Goal: Task Accomplishment & Management: Complete application form

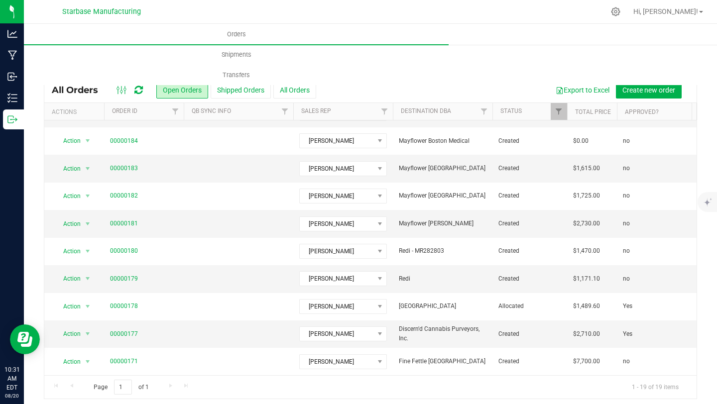
scroll to position [267, 0]
click at [117, 280] on link "00000179" at bounding box center [124, 280] width 28 height 9
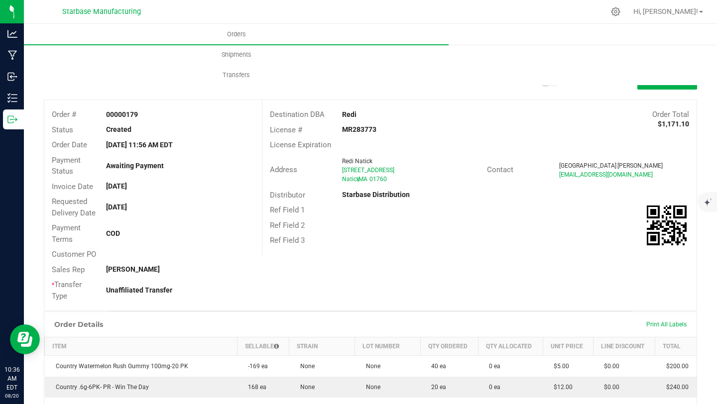
click at [495, 209] on div "Ref Field 1" at bounding box center [479, 210] width 434 height 15
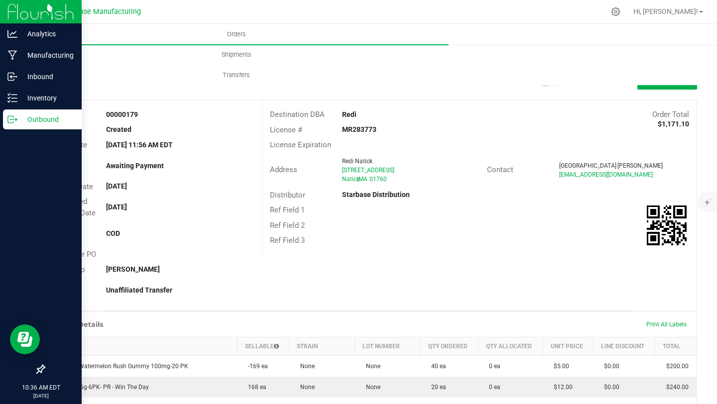
click at [40, 121] on p "Outbound" at bounding box center [47, 120] width 60 height 12
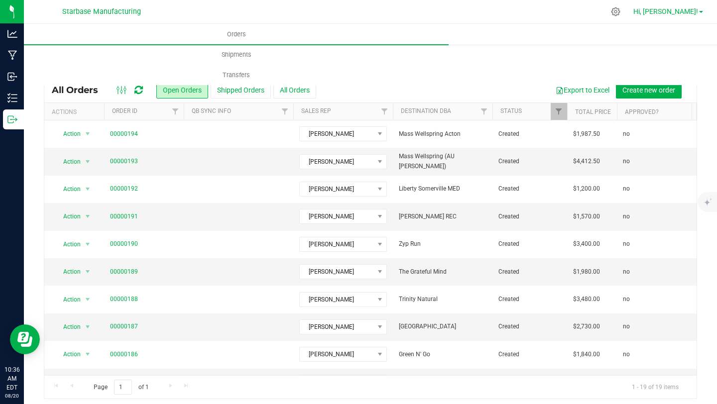
click at [702, 11] on span at bounding box center [701, 12] width 4 height 2
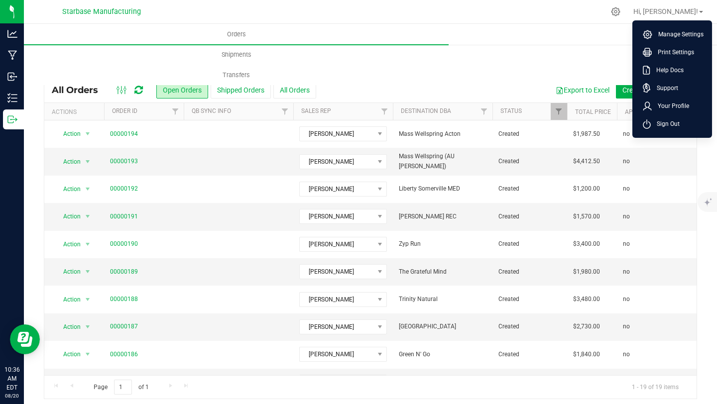
click at [577, 10] on div at bounding box center [391, 11] width 426 height 19
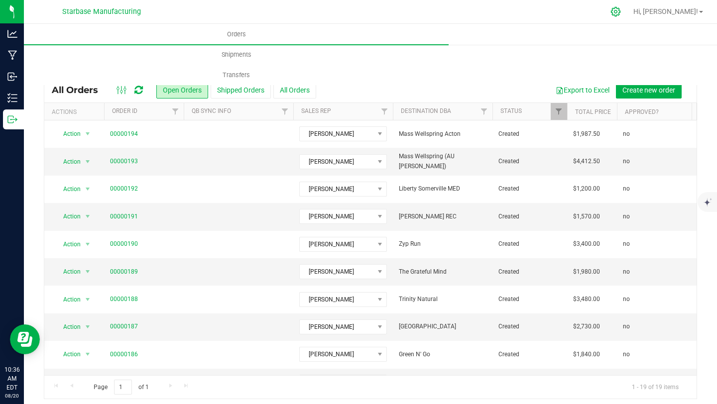
click at [621, 13] on icon at bounding box center [616, 11] width 10 height 10
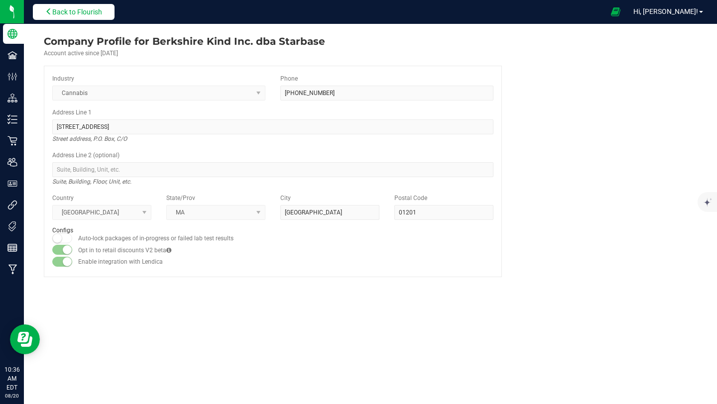
click at [95, 11] on span "Back to Flourish" at bounding box center [77, 12] width 50 height 8
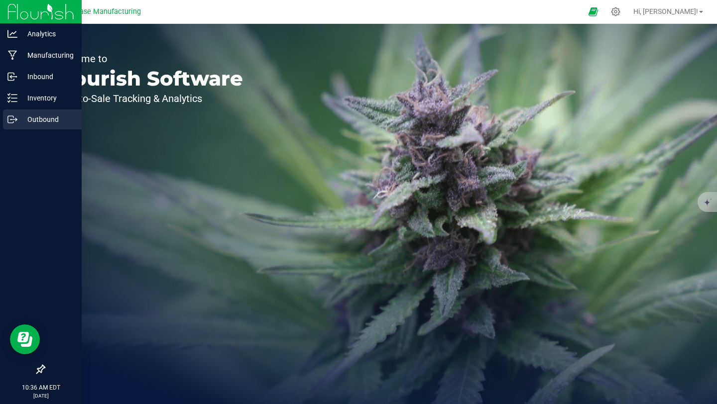
click at [45, 121] on p "Outbound" at bounding box center [47, 120] width 60 height 12
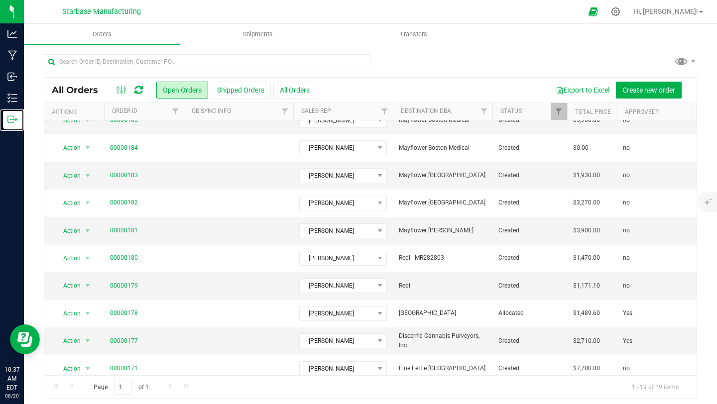
scroll to position [269, 0]
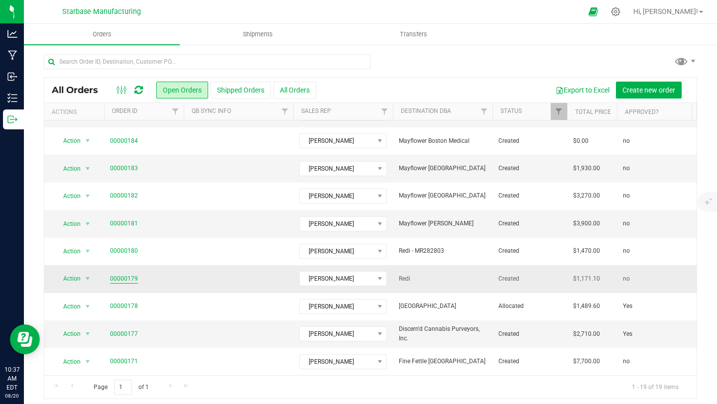
click at [127, 279] on link "00000179" at bounding box center [124, 278] width 28 height 9
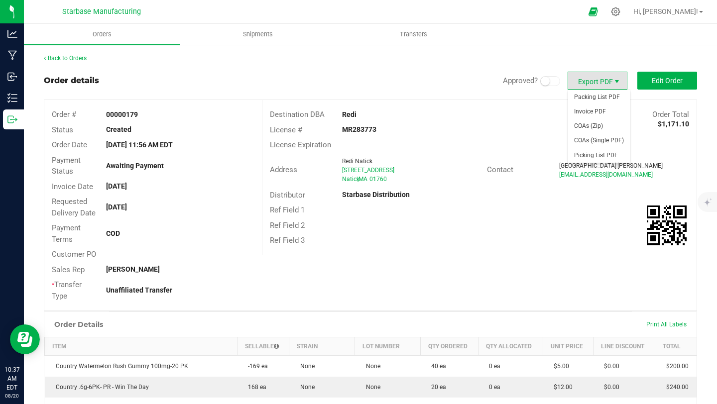
click at [613, 83] on span "Export PDF" at bounding box center [617, 82] width 8 height 8
click at [597, 114] on span "Invoice PDF" at bounding box center [599, 112] width 62 height 14
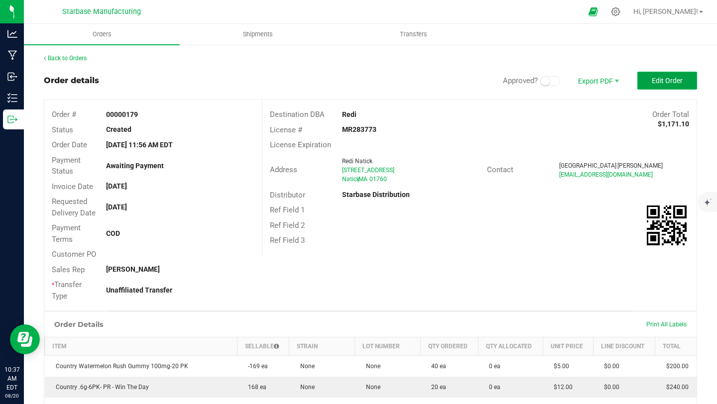
click at [675, 83] on span "Edit Order" at bounding box center [667, 81] width 31 height 8
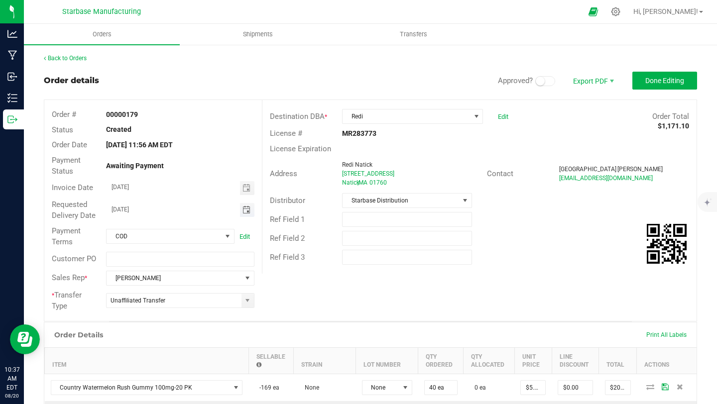
click at [249, 211] on span "Toggle calendar" at bounding box center [247, 210] width 8 height 8
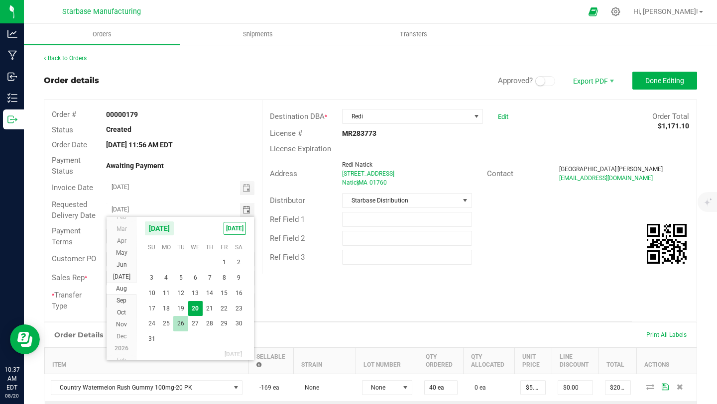
click at [180, 325] on span "26" at bounding box center [180, 323] width 14 height 15
type input "[DATE]"
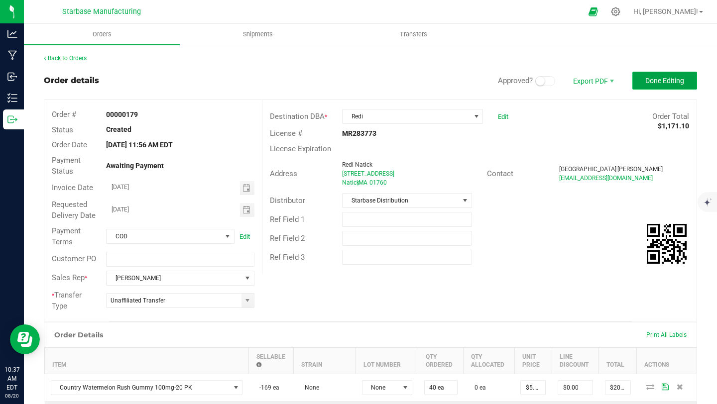
click at [655, 85] on button "Done Editing" at bounding box center [664, 81] width 65 height 18
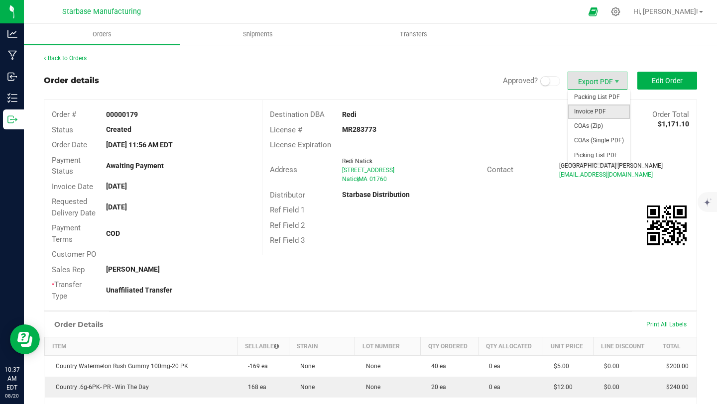
click at [589, 107] on span "Invoice PDF" at bounding box center [599, 112] width 62 height 14
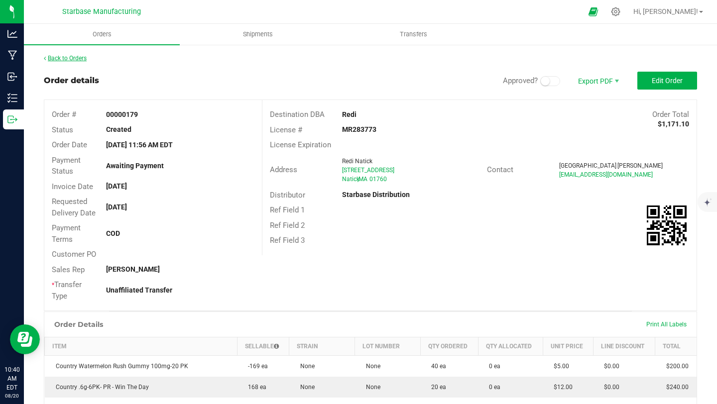
click at [65, 57] on link "Back to Orders" at bounding box center [65, 58] width 43 height 7
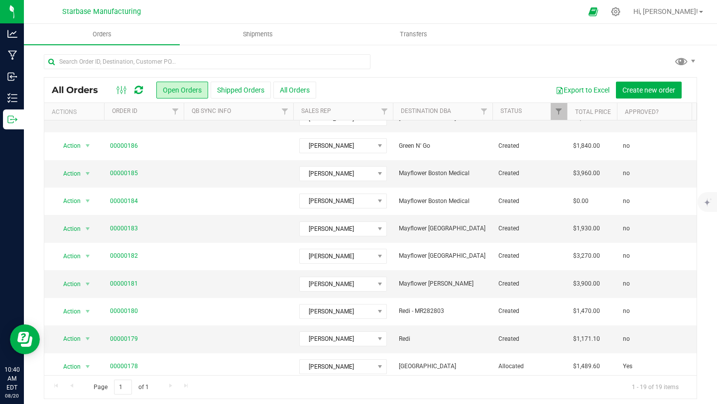
scroll to position [269, 0]
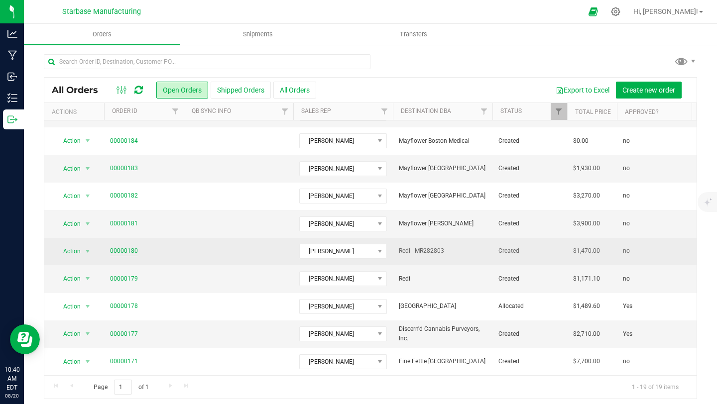
click at [127, 251] on link "00000180" at bounding box center [124, 250] width 28 height 9
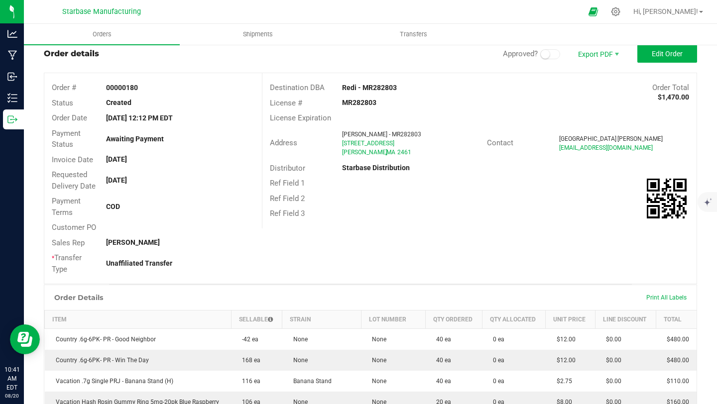
scroll to position [13, 0]
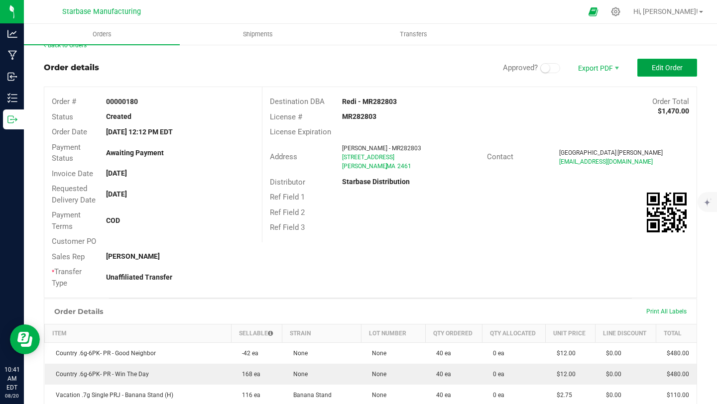
click at [650, 68] on button "Edit Order" at bounding box center [667, 68] width 60 height 18
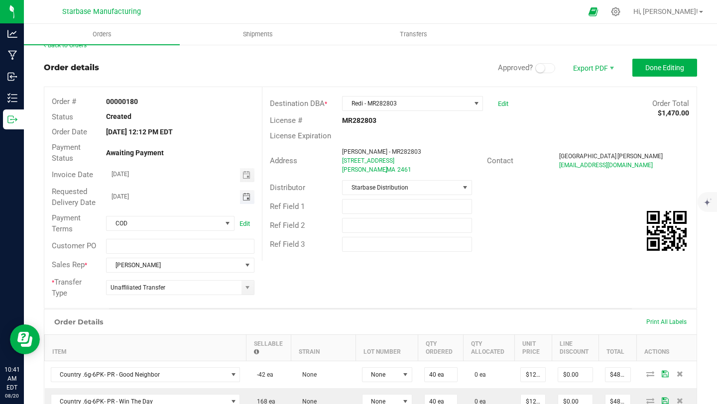
click at [245, 197] on span "Toggle calendar" at bounding box center [247, 197] width 8 height 8
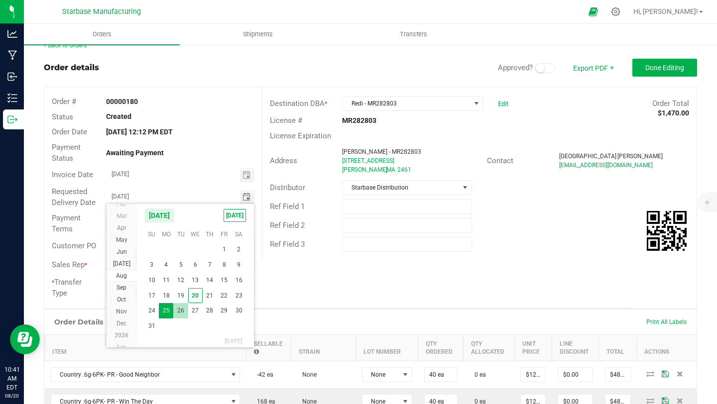
click at [177, 311] on span "26" at bounding box center [180, 310] width 14 height 15
type input "[DATE]"
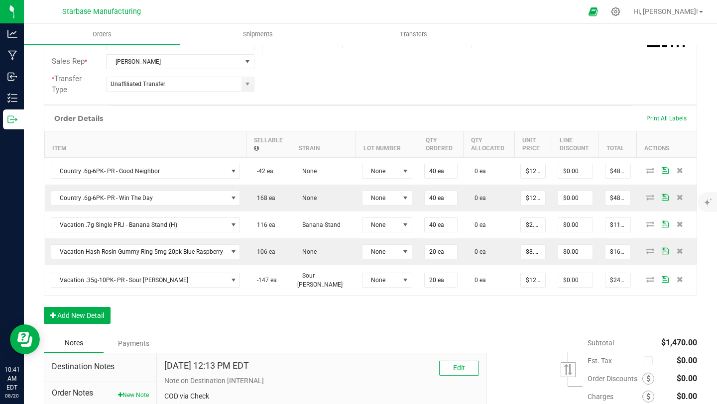
scroll to position [218, 0]
click at [87, 307] on button "Add New Detail" at bounding box center [77, 314] width 67 height 17
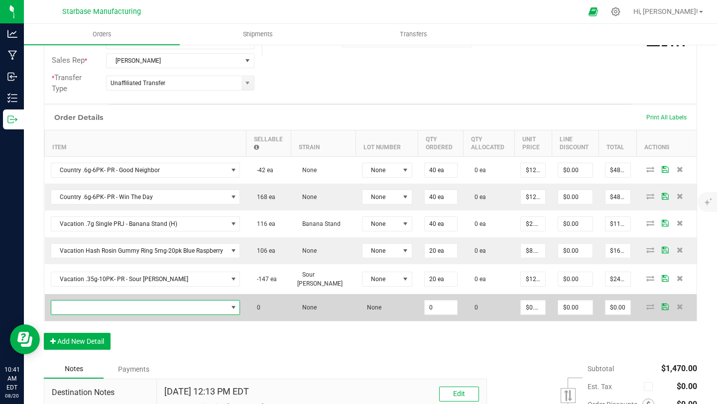
click at [152, 308] on span "NO DATA FOUND" at bounding box center [139, 308] width 176 height 14
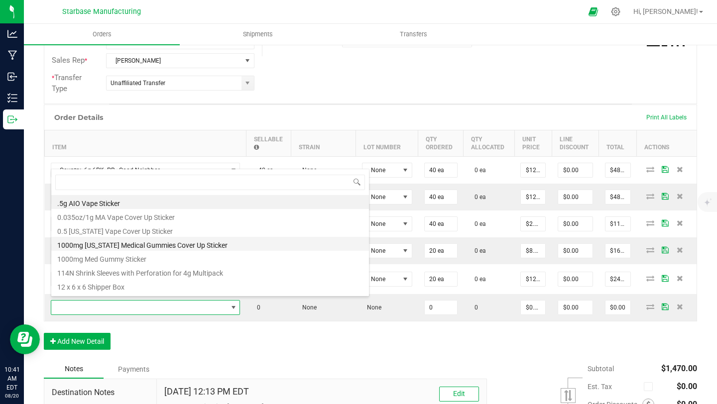
scroll to position [2, 0]
type input "510"
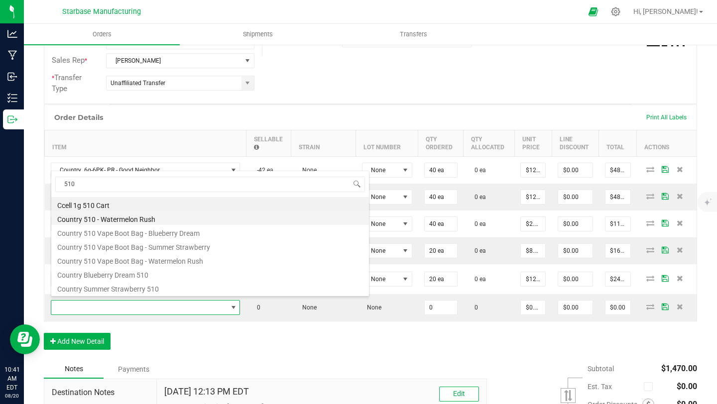
click at [149, 220] on li "Country 510 - Watermelon Rush" at bounding box center [210, 218] width 318 height 14
type input "0 ea"
type input "$10.00000"
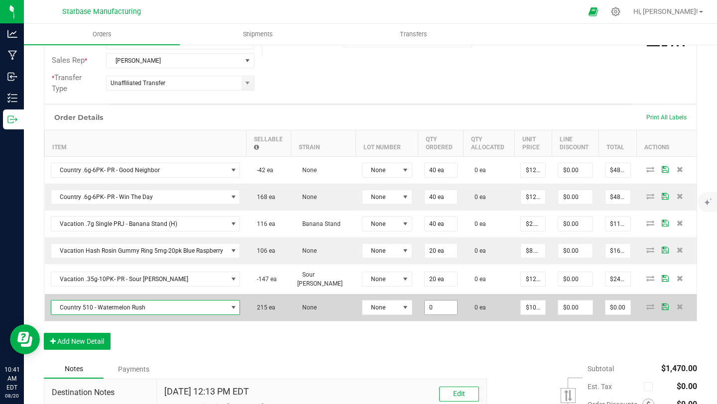
click at [431, 309] on input "0" at bounding box center [441, 308] width 32 height 14
type input "2 ea"
type input "0"
type input "$20.00"
click at [574, 309] on input "0" at bounding box center [575, 308] width 34 height 14
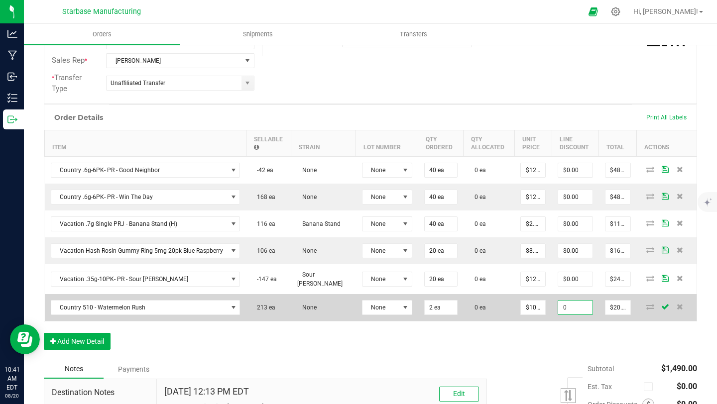
click at [574, 303] on input "0" at bounding box center [575, 308] width 34 height 14
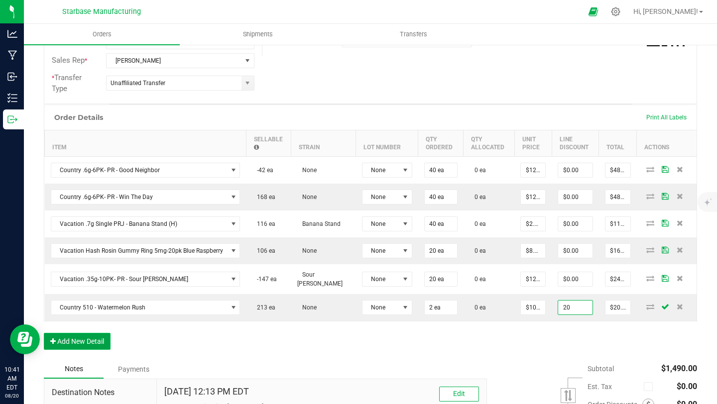
type input "$20.00"
type input "$0.00"
click at [100, 340] on button "Add New Detail" at bounding box center [77, 341] width 67 height 17
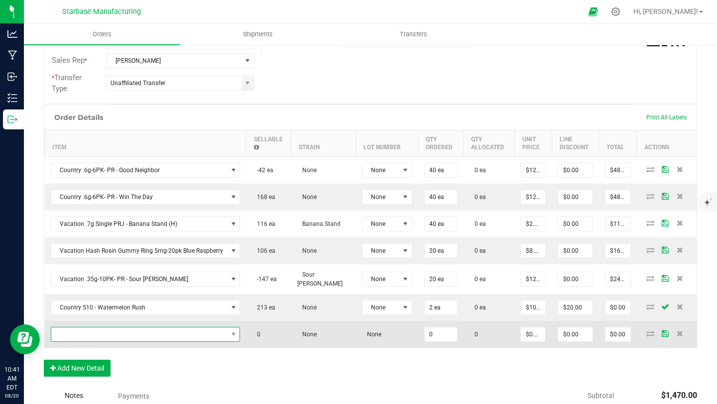
click at [104, 328] on span "NO DATA FOUND" at bounding box center [139, 335] width 176 height 14
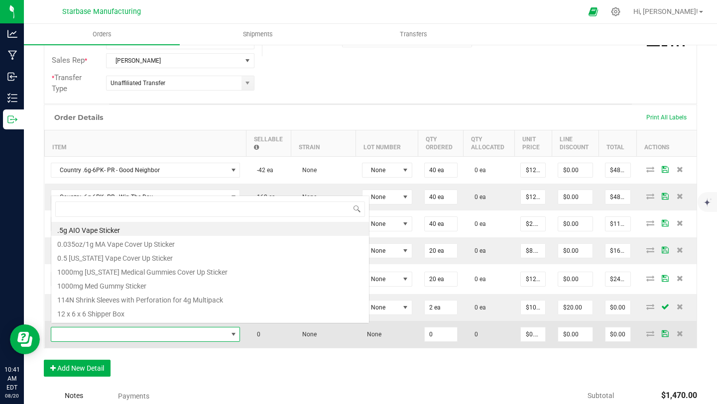
scroll to position [15, 186]
type input "510"
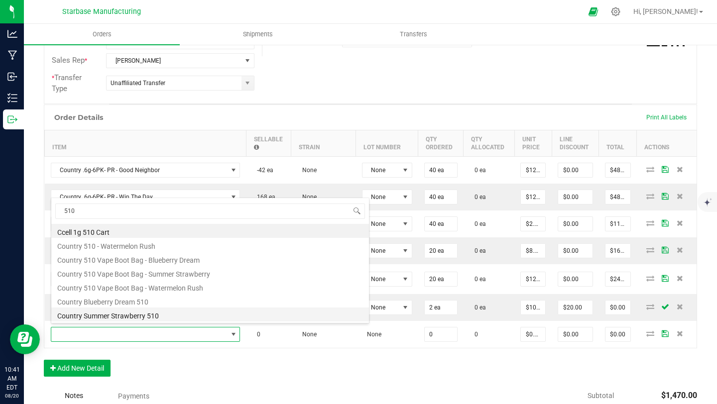
click at [124, 313] on li "Country Summer Strawberry 510" at bounding box center [210, 315] width 318 height 14
type input "0 ea"
type input "$10.00000"
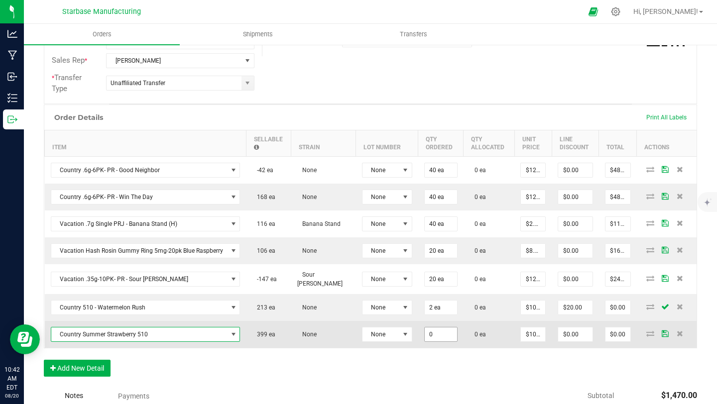
click at [440, 331] on input "0" at bounding box center [441, 335] width 32 height 14
type input "2 ea"
type input "0"
type input "$20.00"
click at [573, 333] on input "0" at bounding box center [575, 335] width 34 height 14
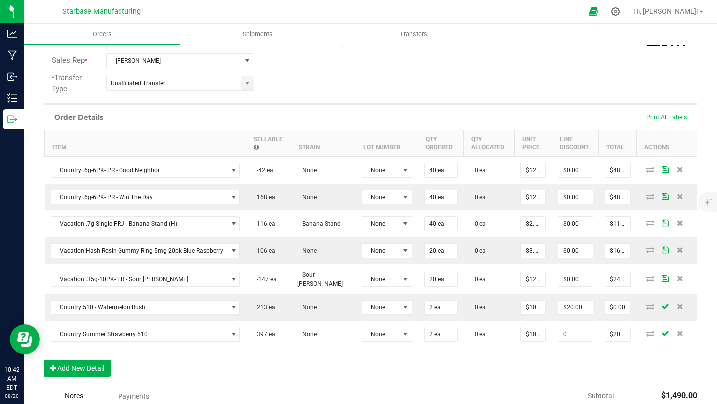
click at [573, 333] on input "0" at bounding box center [575, 335] width 34 height 14
type input "$20.00"
type input "$0.00"
click at [93, 368] on button "Add New Detail" at bounding box center [77, 368] width 67 height 17
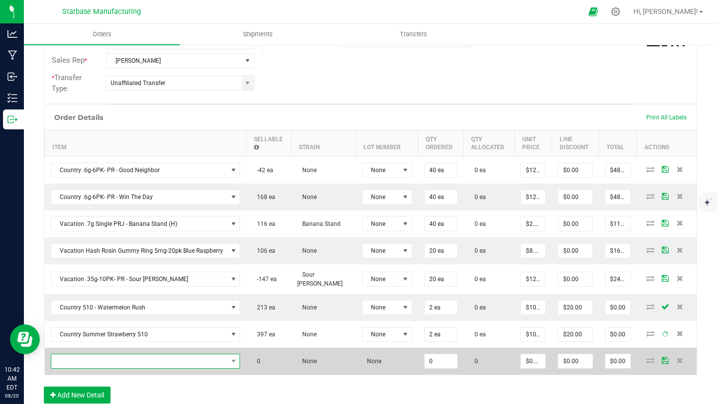
click at [112, 358] on span "NO DATA FOUND" at bounding box center [139, 362] width 176 height 14
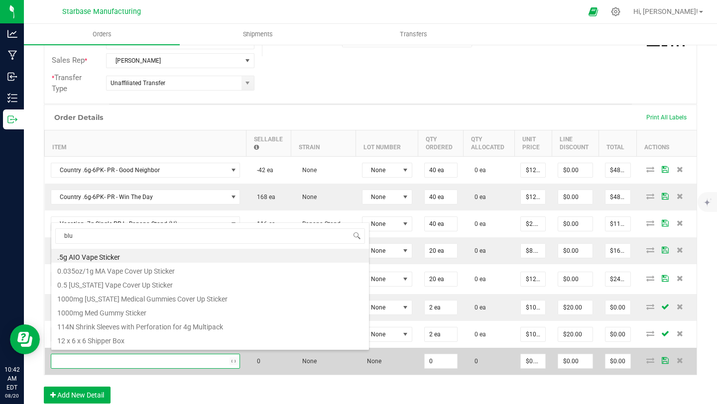
type input "blue"
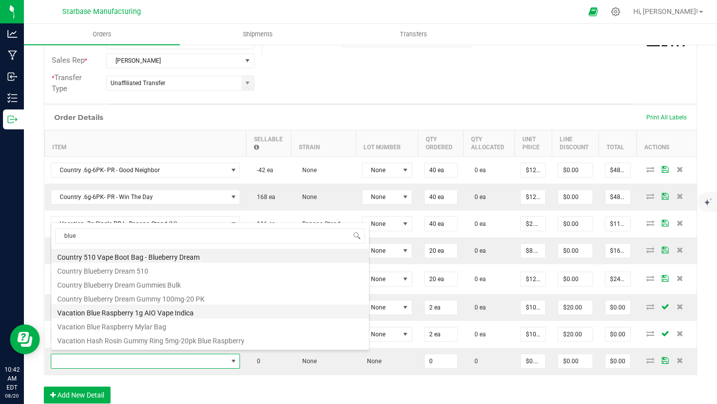
click at [132, 316] on li "Vacation Blue Raspberry 1g AIO Vape Indica" at bounding box center [210, 312] width 318 height 14
type input "0 ea"
type input "$17.50000"
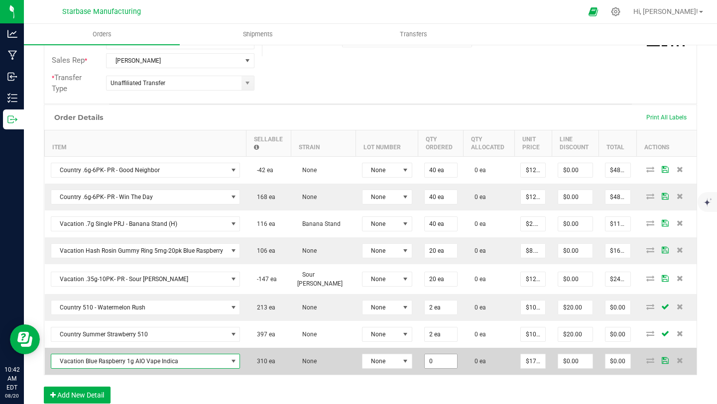
click at [433, 361] on input "0" at bounding box center [441, 362] width 32 height 14
type input "2 ea"
type input "0"
type input "$35.00"
click at [579, 359] on input "0" at bounding box center [575, 362] width 34 height 14
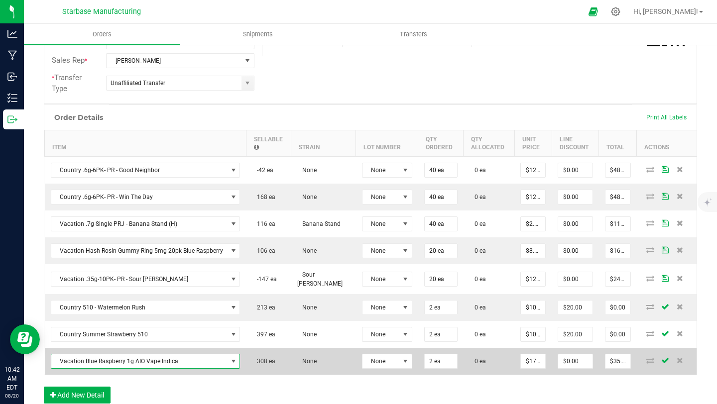
click at [140, 363] on span "Vacation Blue Raspberry 1g AIO Vape Indica" at bounding box center [139, 362] width 176 height 14
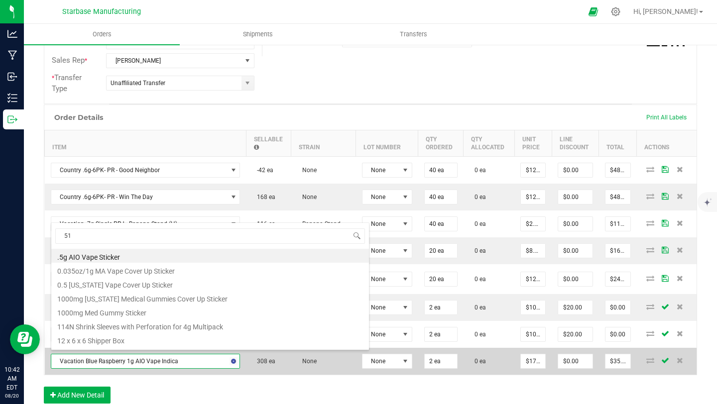
type input "510"
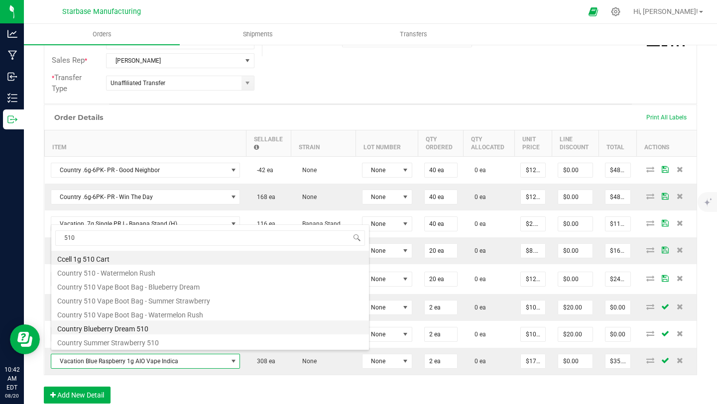
click at [138, 332] on li "Country Blueberry Dream 510" at bounding box center [210, 328] width 318 height 14
type input "$10.00000"
type input "$20.00"
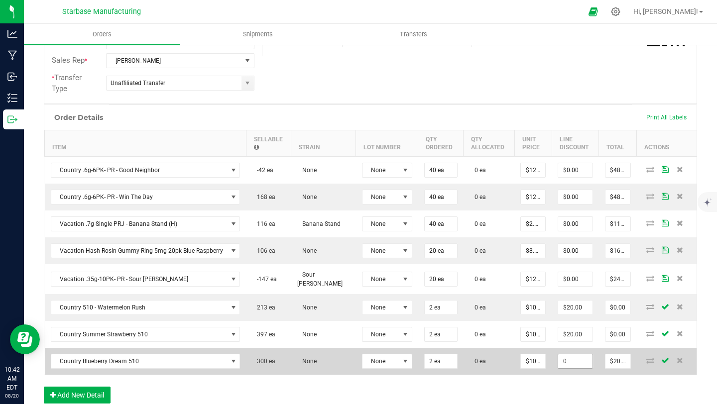
click at [585, 359] on input "0" at bounding box center [575, 362] width 34 height 14
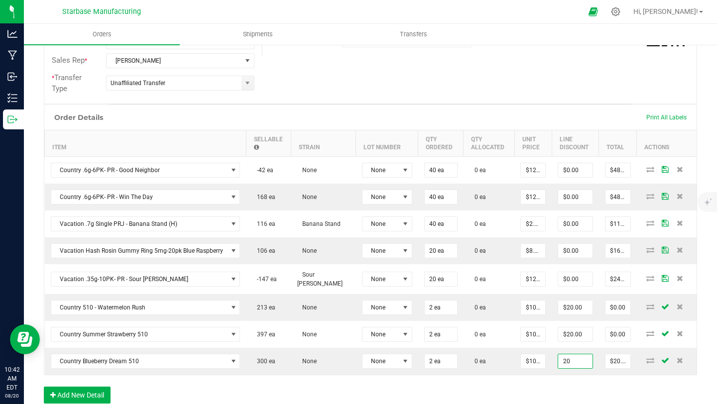
type input "$20.00"
type input "$0.00"
click at [459, 385] on div "Order Details Print All Labels Item Sellable Strain Lot Number Qty Ordered Qty …" at bounding box center [370, 259] width 653 height 309
click at [85, 389] on button "Add New Detail" at bounding box center [77, 395] width 67 height 17
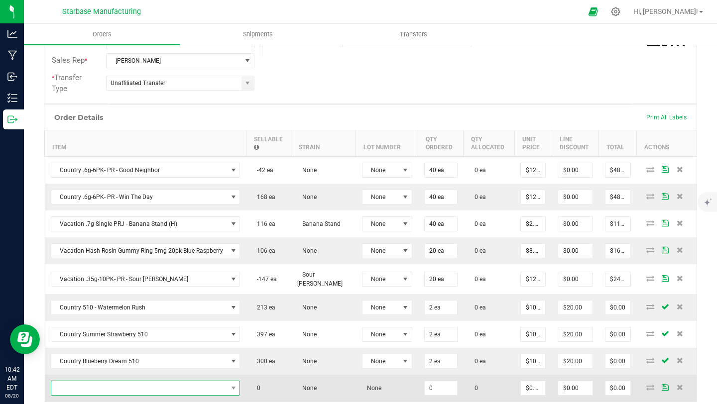
click at [139, 384] on span "NO DATA FOUND" at bounding box center [139, 388] width 176 height 14
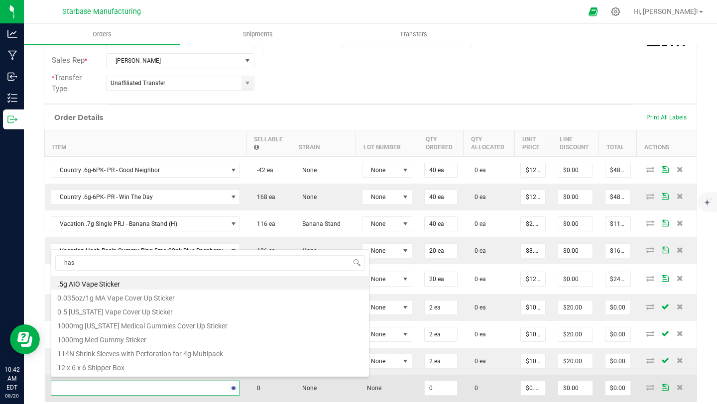
type input "hash"
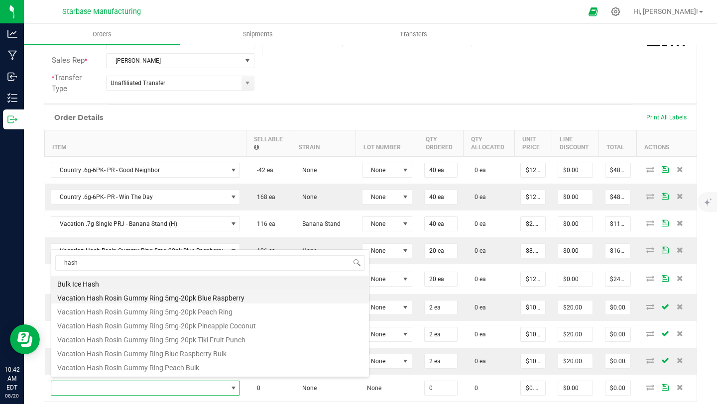
click at [146, 293] on li "Vacation Hash Rosin Gummy Ring 5mg-20pk Blue Raspberry" at bounding box center [210, 297] width 318 height 14
type input "0 ea"
type input "$12.00000"
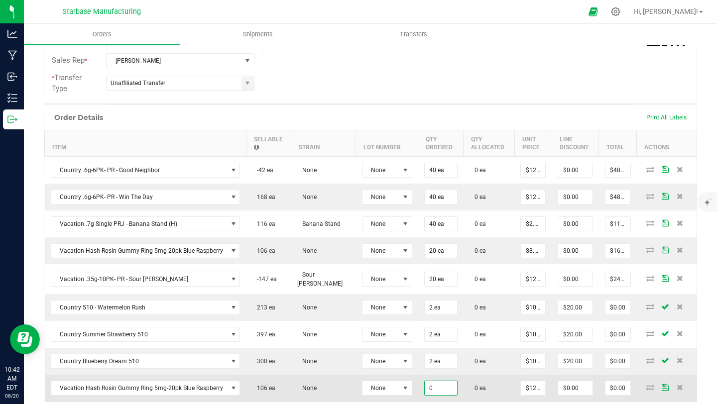
click at [433, 382] on input "0" at bounding box center [441, 388] width 32 height 14
type input "10 ea"
type input "0"
type input "$120.00"
click at [586, 384] on input "0" at bounding box center [575, 388] width 34 height 14
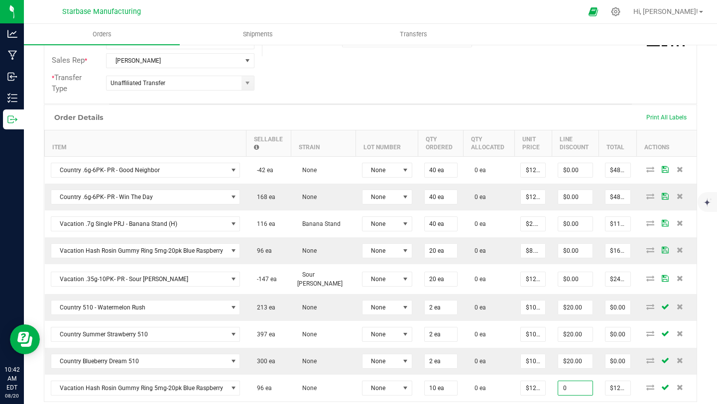
click at [586, 384] on input "0" at bounding box center [575, 388] width 34 height 14
type input "$120.00"
type input "$0.00"
click at [713, 357] on div "Back to Orders Order details Approved? Export PDF Done Editing Order # 00000180…" at bounding box center [370, 215] width 693 height 778
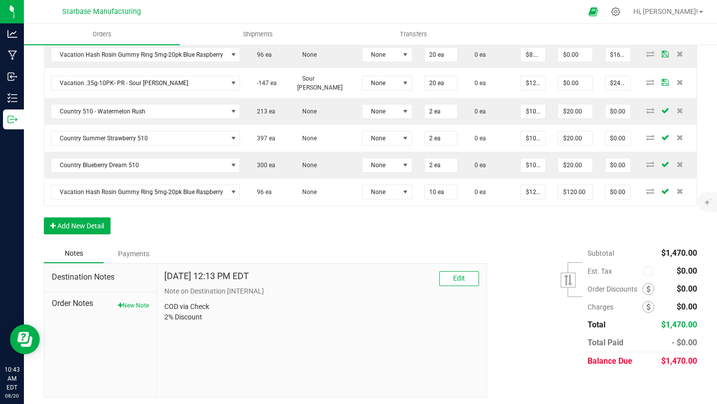
scroll to position [413, 0]
click at [649, 287] on icon at bounding box center [648, 290] width 4 height 7
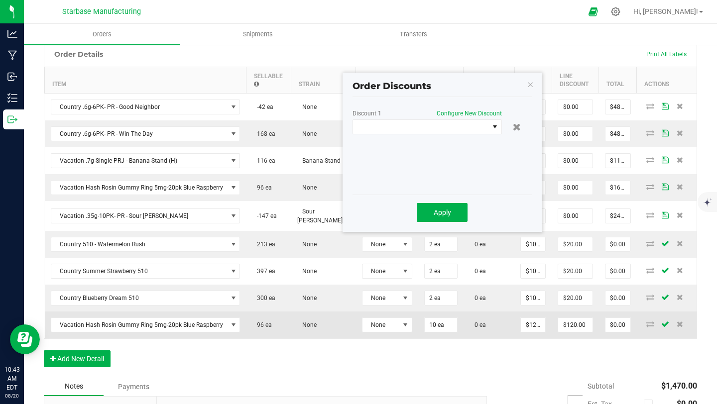
scroll to position [279, 0]
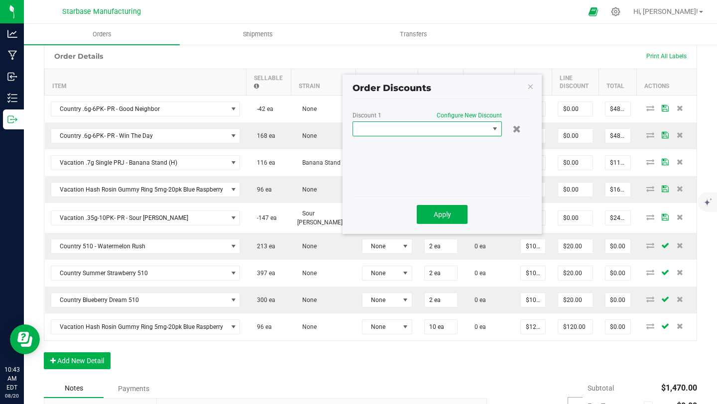
click at [424, 126] on span at bounding box center [421, 129] width 136 height 14
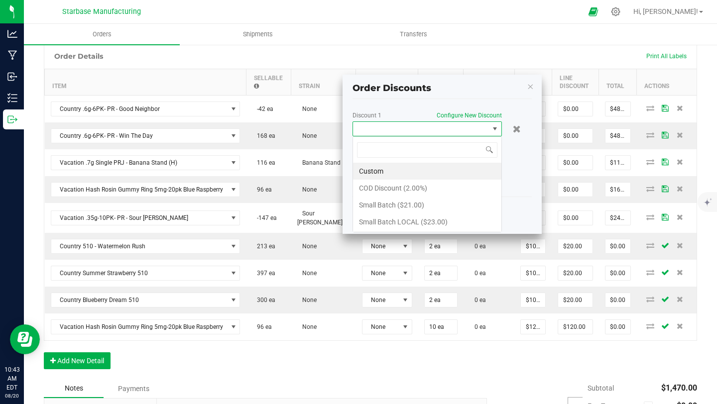
scroll to position [15, 149]
click at [414, 183] on li "COD Discount (2.00%)" at bounding box center [427, 188] width 148 height 17
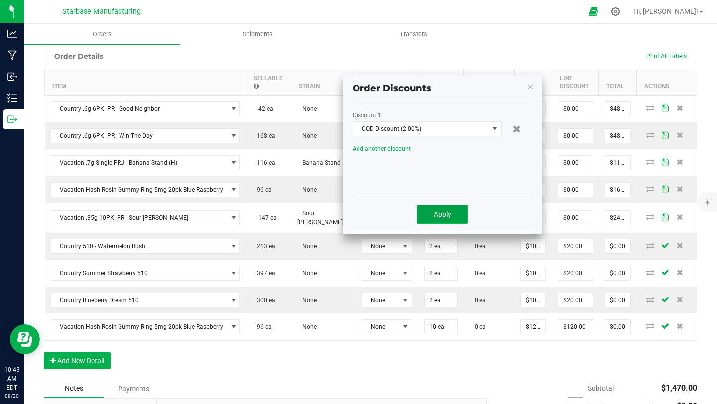
click at [452, 216] on button "Apply" at bounding box center [442, 214] width 51 height 19
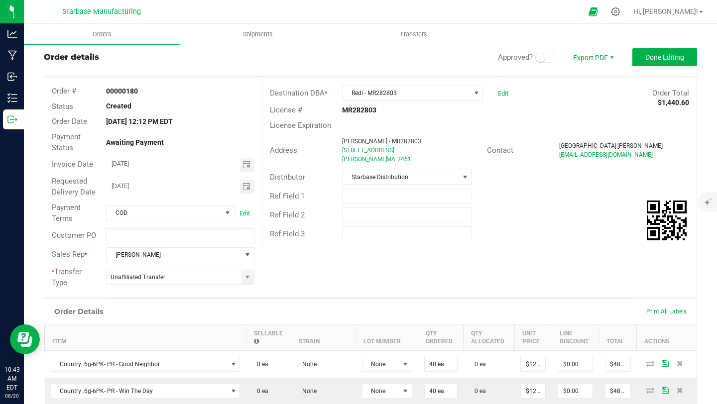
scroll to position [0, 0]
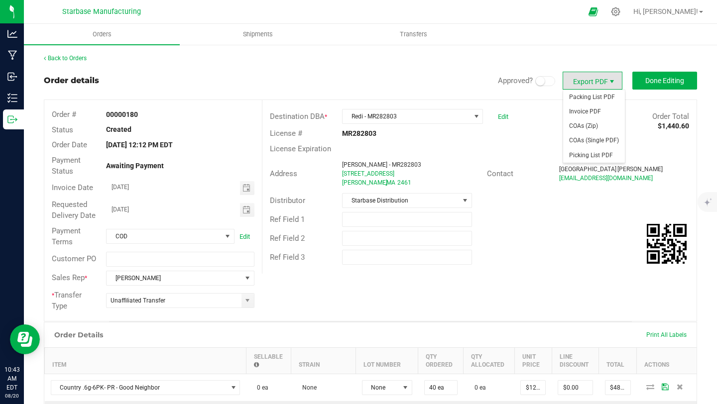
click at [613, 78] on span "Export PDF" at bounding box center [612, 82] width 8 height 8
click at [591, 115] on span "Invoice PDF" at bounding box center [594, 112] width 62 height 14
click at [590, 143] on span "COAs (Single PDF)" at bounding box center [594, 140] width 62 height 14
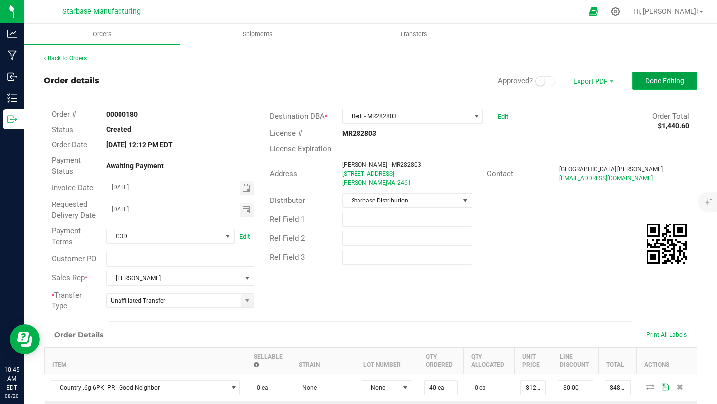
click at [671, 83] on span "Done Editing" at bounding box center [664, 81] width 39 height 8
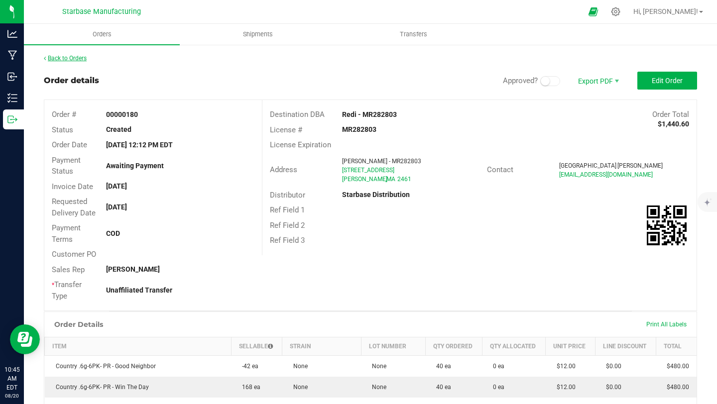
click at [60, 60] on link "Back to Orders" at bounding box center [65, 58] width 43 height 7
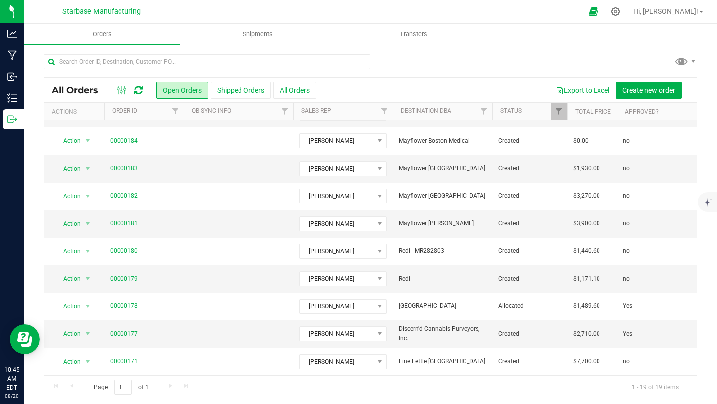
scroll to position [268, 0]
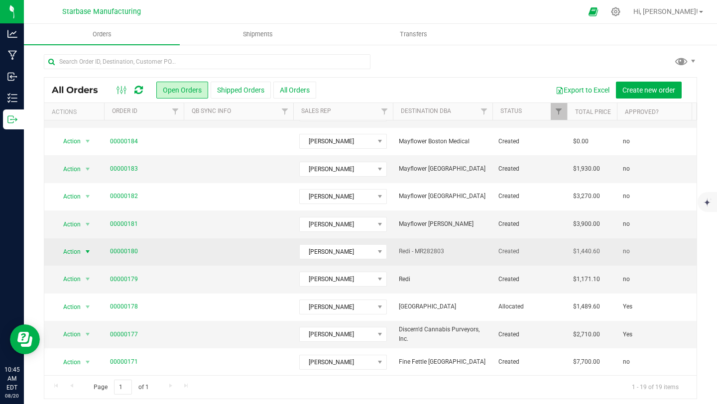
click at [85, 250] on span "select" at bounding box center [88, 252] width 8 height 8
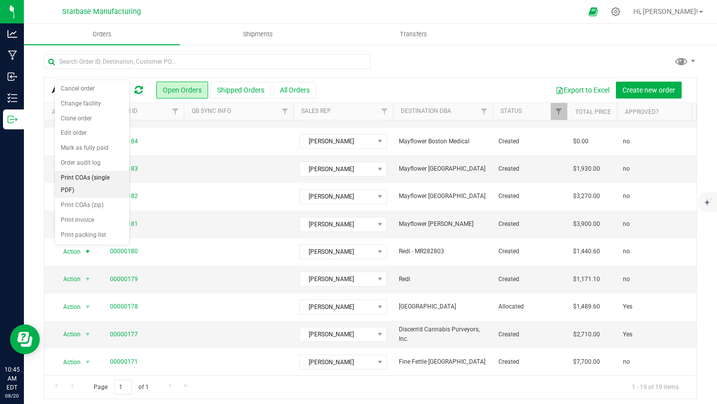
click at [80, 177] on li "Print COAs (single PDF)" at bounding box center [92, 184] width 75 height 27
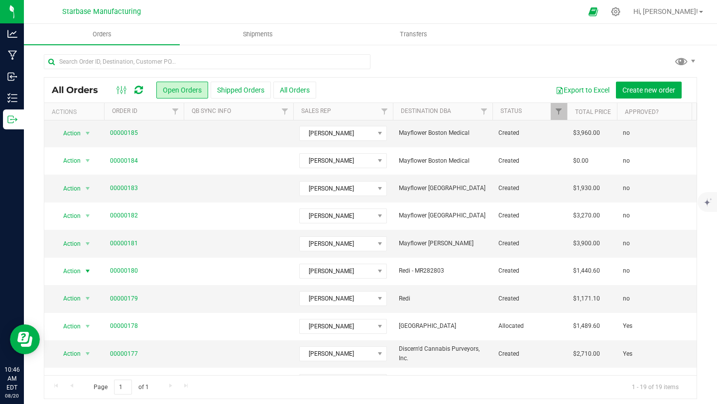
scroll to position [252, 0]
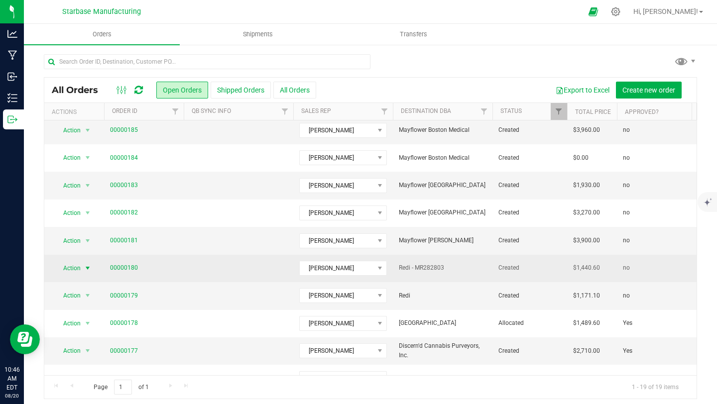
click at [86, 267] on span "select" at bounding box center [88, 268] width 8 height 8
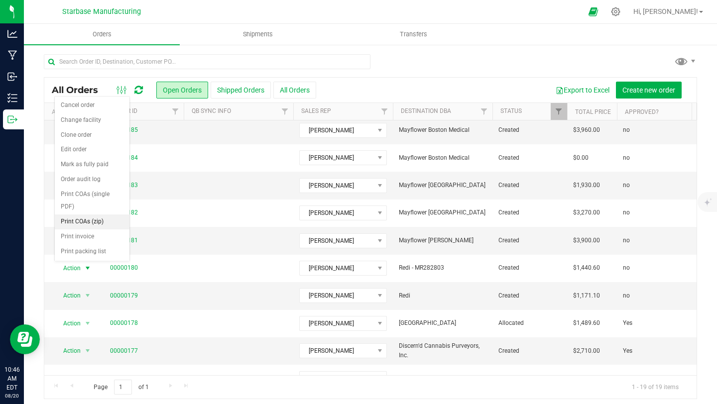
click at [91, 224] on li "Print COAs (zip)" at bounding box center [92, 222] width 75 height 15
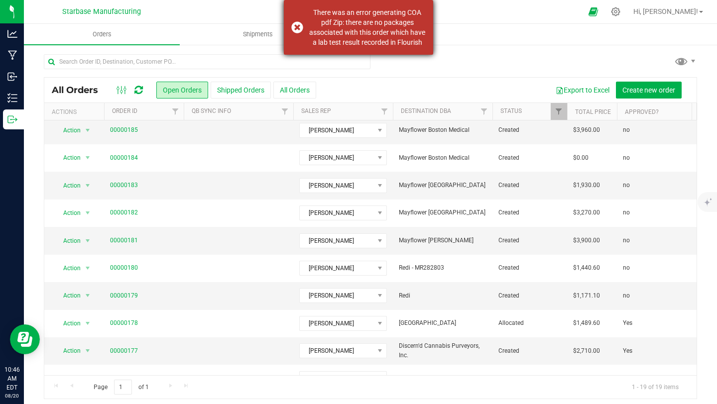
click at [297, 24] on div "There was an error generating COA pdf Zip: there are no packages associated wit…" at bounding box center [358, 27] width 149 height 55
